Goal: Book appointment/travel/reservation

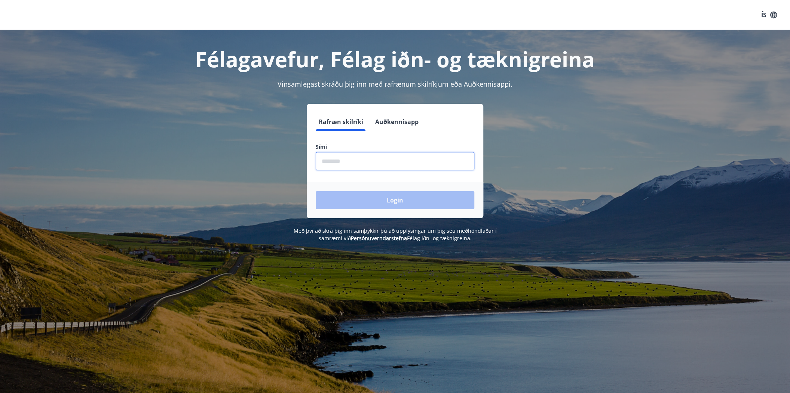
click at [365, 158] on input "phone" at bounding box center [395, 161] width 159 height 18
type input "********"
click at [411, 205] on button "Login" at bounding box center [395, 200] width 159 height 18
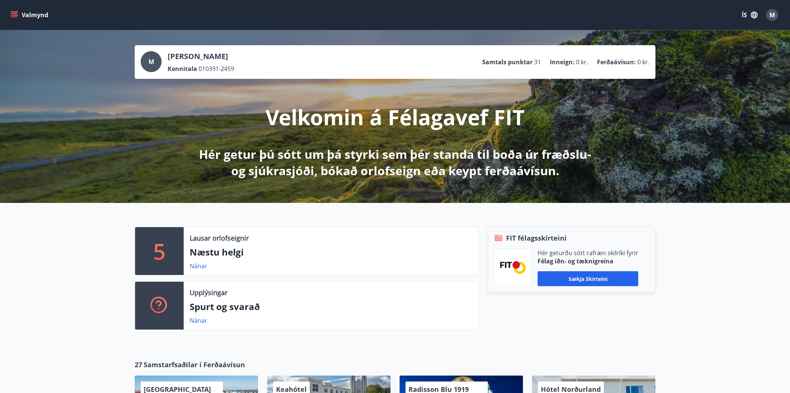
click at [94, 288] on div "5 Lausar orlofseignir Næstu helgi Nánar Upplýsingar Spurt og svarað Nánar FIT f…" at bounding box center [395, 275] width 790 height 145
click at [614, 283] on button "Sækja skírteini" at bounding box center [587, 279] width 101 height 15
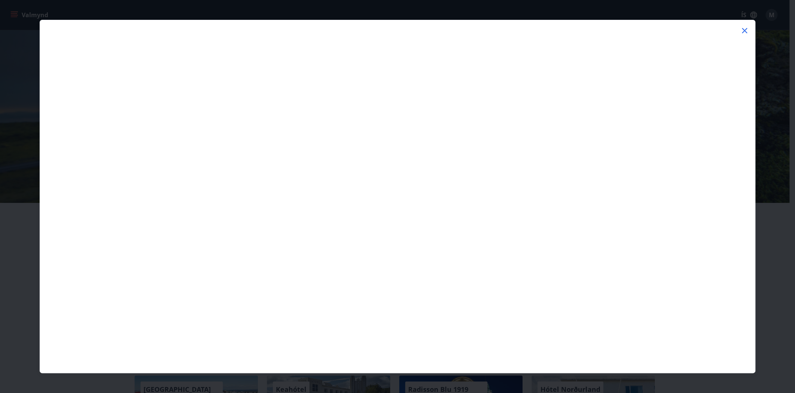
click at [743, 31] on icon at bounding box center [745, 30] width 9 height 9
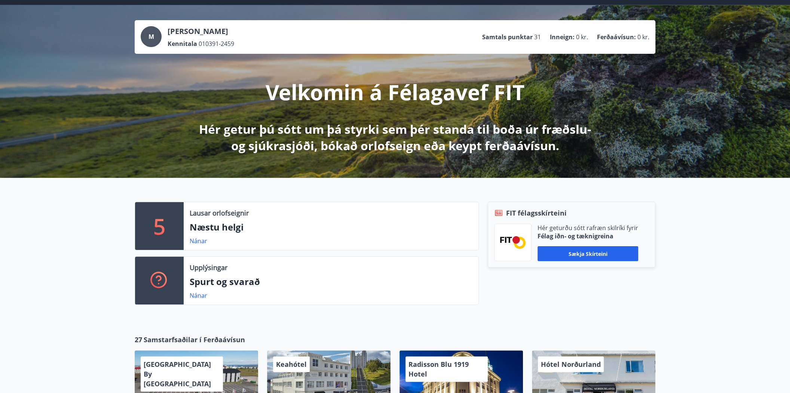
scroll to position [149, 0]
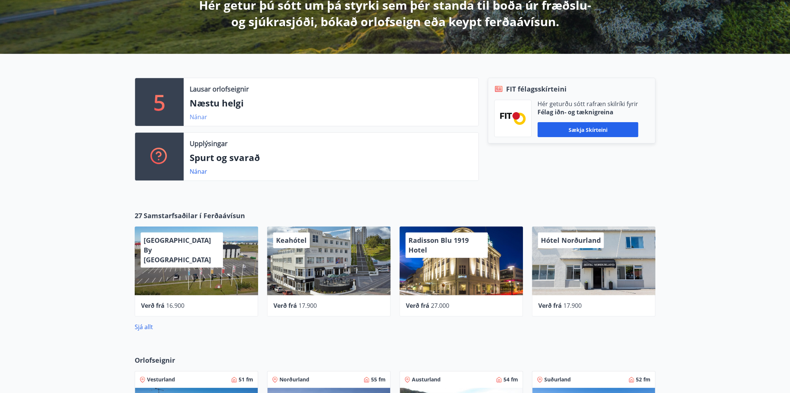
click at [199, 116] on link "Nánar" at bounding box center [199, 117] width 18 height 8
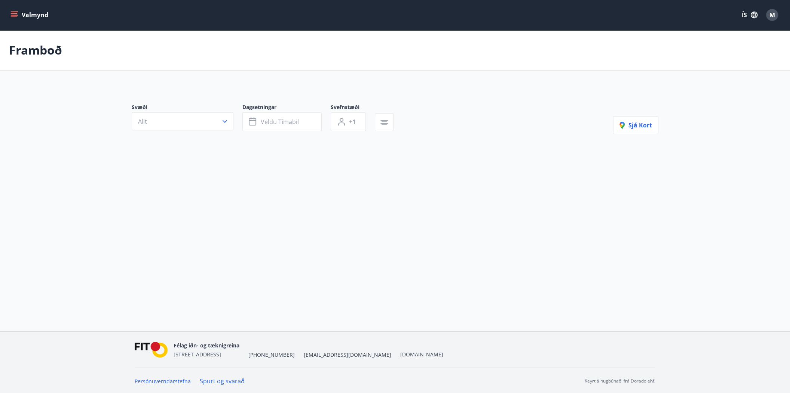
type input "*"
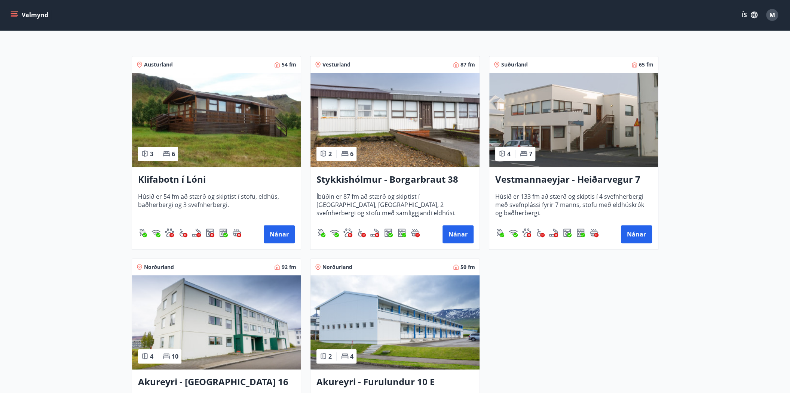
scroll to position [262, 0]
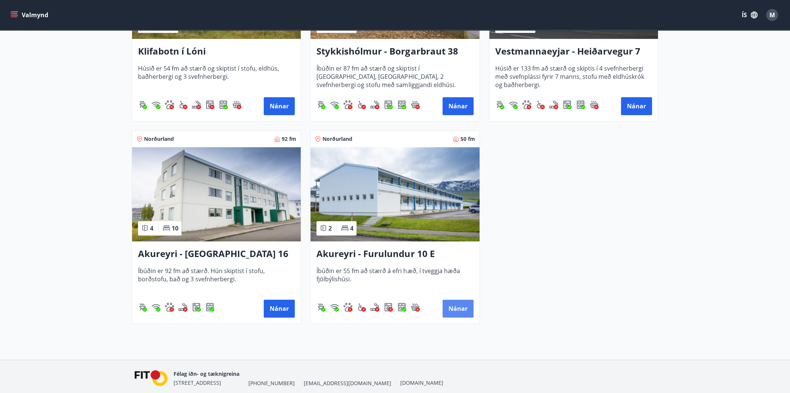
click at [454, 311] on button "Nánar" at bounding box center [457, 309] width 31 height 18
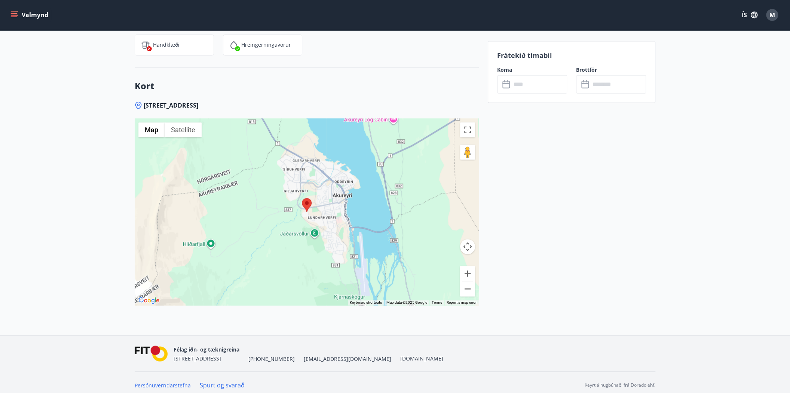
scroll to position [860, 0]
